Goal: Check status: Check status

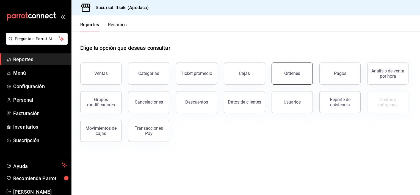
click at [293, 73] on div "Órdenes" at bounding box center [292, 73] width 16 height 5
